Goal: Task Accomplishment & Management: Use online tool/utility

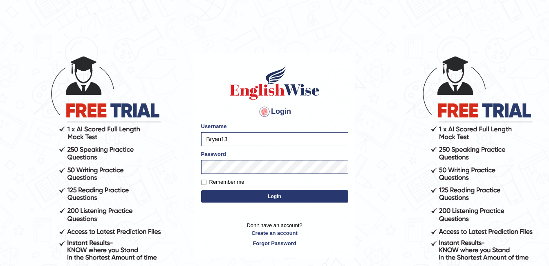
click at [261, 195] on button "Login" at bounding box center [274, 196] width 147 height 12
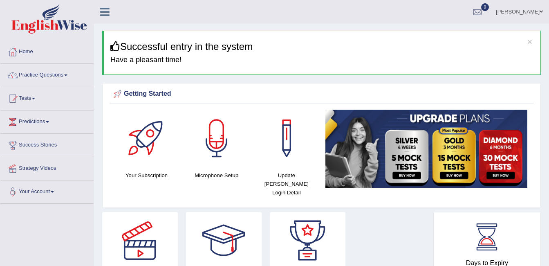
click at [64, 77] on link "Practice Questions" at bounding box center [46, 74] width 93 height 20
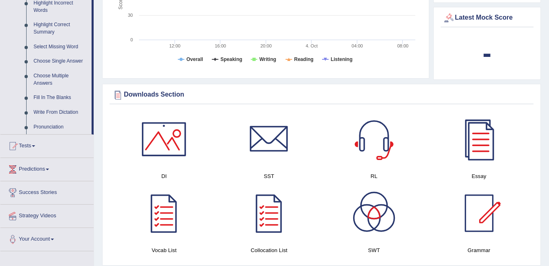
scroll to position [409, 0]
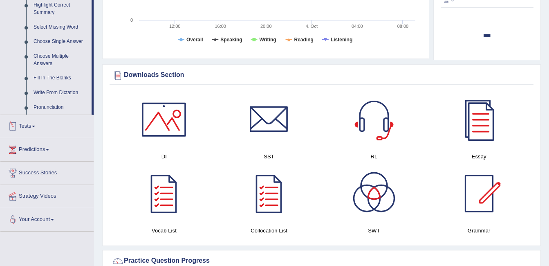
click at [39, 125] on link "Tests" at bounding box center [46, 125] width 93 height 20
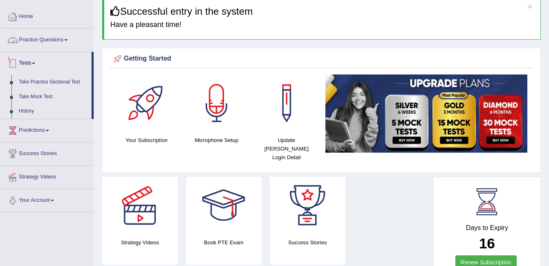
scroll to position [0, 0]
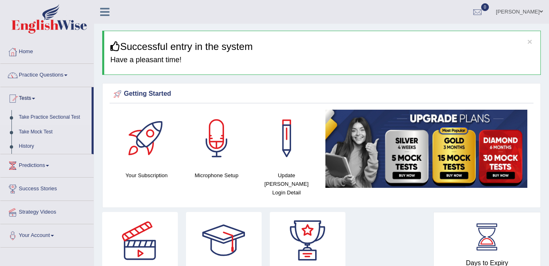
click at [60, 118] on link "Take Practice Sectional Test" at bounding box center [53, 117] width 76 height 15
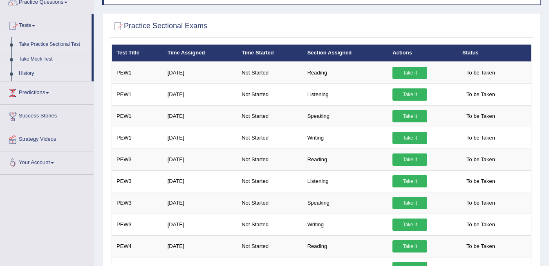
scroll to position [82, 0]
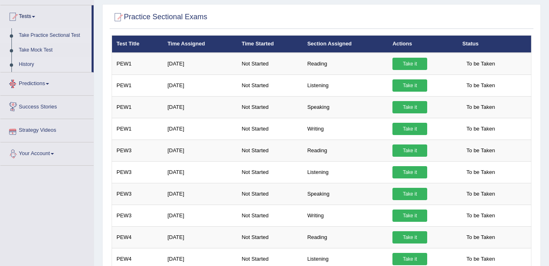
click at [30, 61] on link "History" at bounding box center [53, 64] width 76 height 15
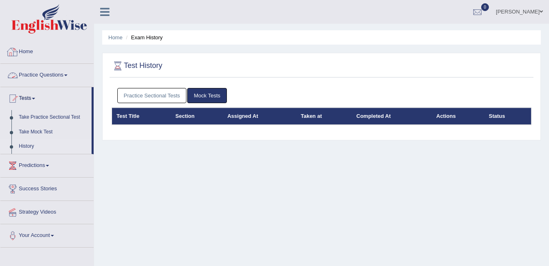
click at [67, 59] on link "Home" at bounding box center [46, 50] width 93 height 20
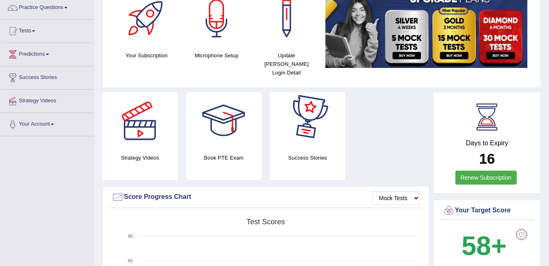
scroll to position [82, 0]
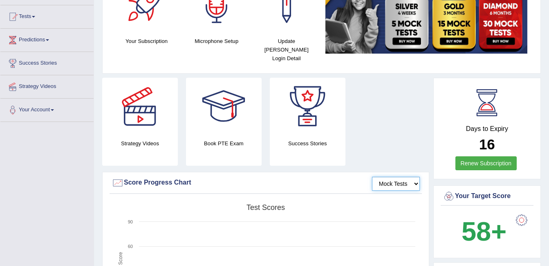
click at [416, 177] on select "Mock Tests" at bounding box center [396, 184] width 48 height 14
click at [415, 177] on select "Mock Tests" at bounding box center [396, 184] width 48 height 14
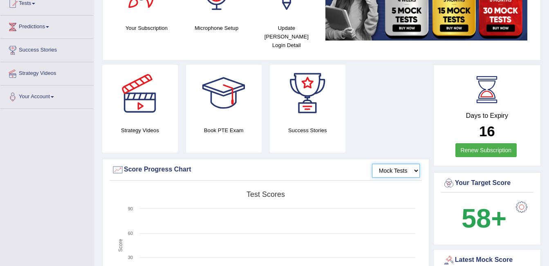
scroll to position [0, 0]
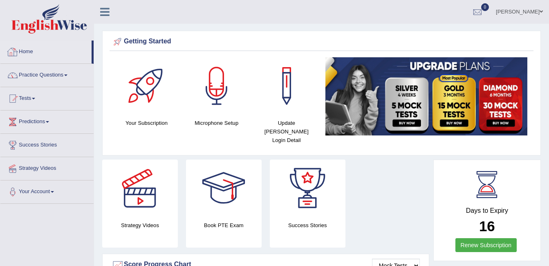
click at [105, 13] on icon at bounding box center [104, 12] width 9 height 11
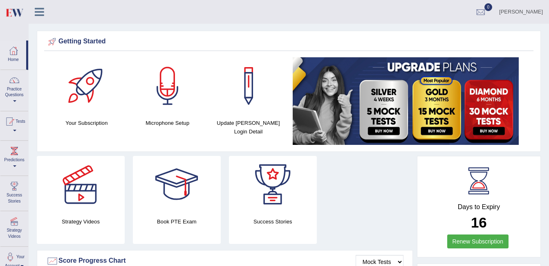
click at [39, 13] on icon at bounding box center [39, 12] width 9 height 11
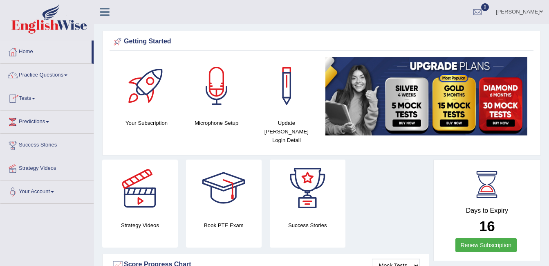
click at [37, 99] on link "Tests" at bounding box center [46, 97] width 93 height 20
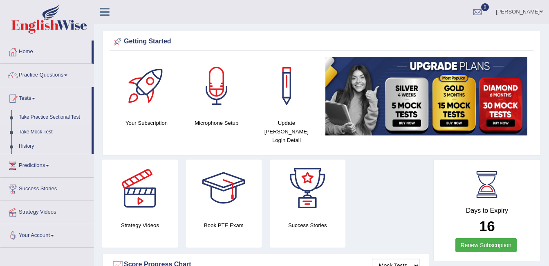
click at [67, 117] on link "Take Practice Sectional Test" at bounding box center [53, 117] width 76 height 15
click at [69, 117] on link "Take Practice Sectional Test" at bounding box center [53, 117] width 76 height 15
click at [35, 96] on link "Tests" at bounding box center [45, 97] width 91 height 20
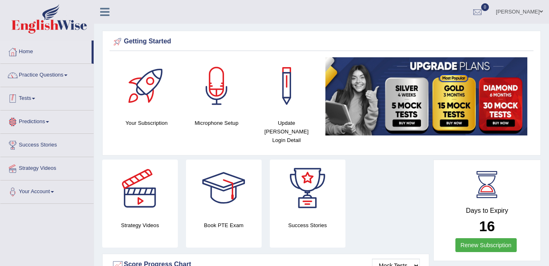
click at [36, 101] on link "Tests" at bounding box center [46, 97] width 93 height 20
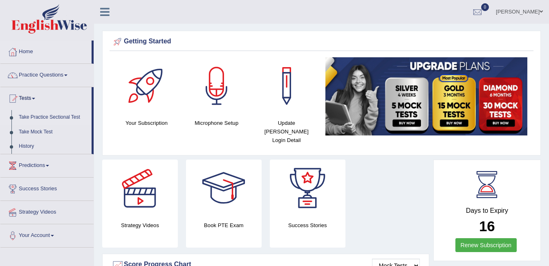
click at [21, 116] on link "Take Practice Sectional Test" at bounding box center [53, 117] width 76 height 15
click at [65, 76] on link "Practice Questions" at bounding box center [46, 74] width 93 height 20
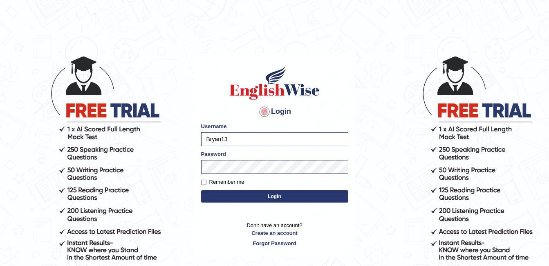
click at [290, 196] on button "Login" at bounding box center [274, 196] width 147 height 12
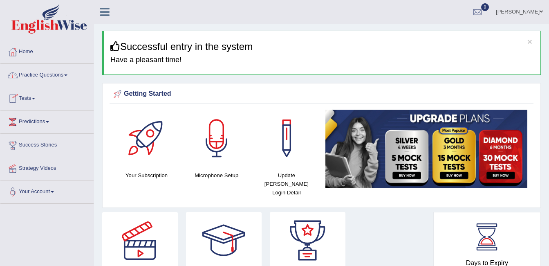
click at [34, 100] on link "Tests" at bounding box center [46, 97] width 93 height 20
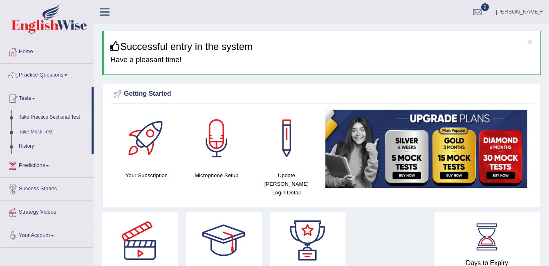
click at [63, 116] on link "Take Practice Sectional Test" at bounding box center [53, 117] width 76 height 15
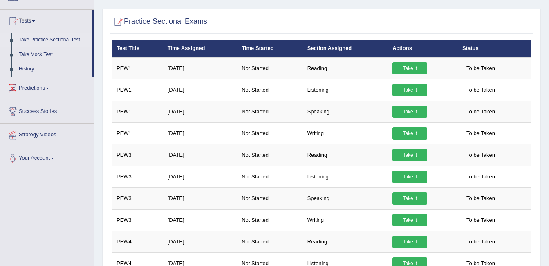
scroll to position [63, 0]
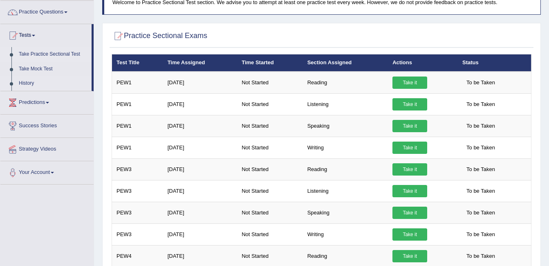
click at [30, 83] on link "History" at bounding box center [53, 83] width 76 height 15
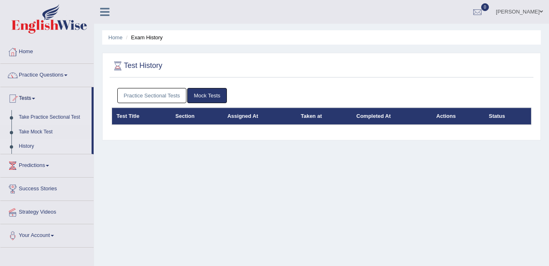
click at [49, 117] on link "Take Practice Sectional Test" at bounding box center [53, 117] width 76 height 15
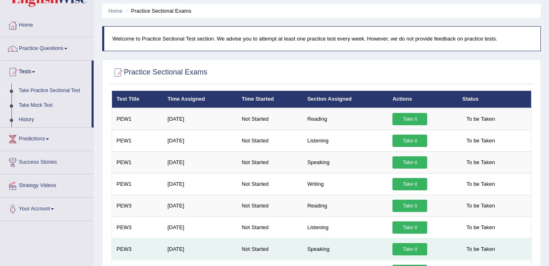
scroll to position [22, 0]
